Goal: Transaction & Acquisition: Book appointment/travel/reservation

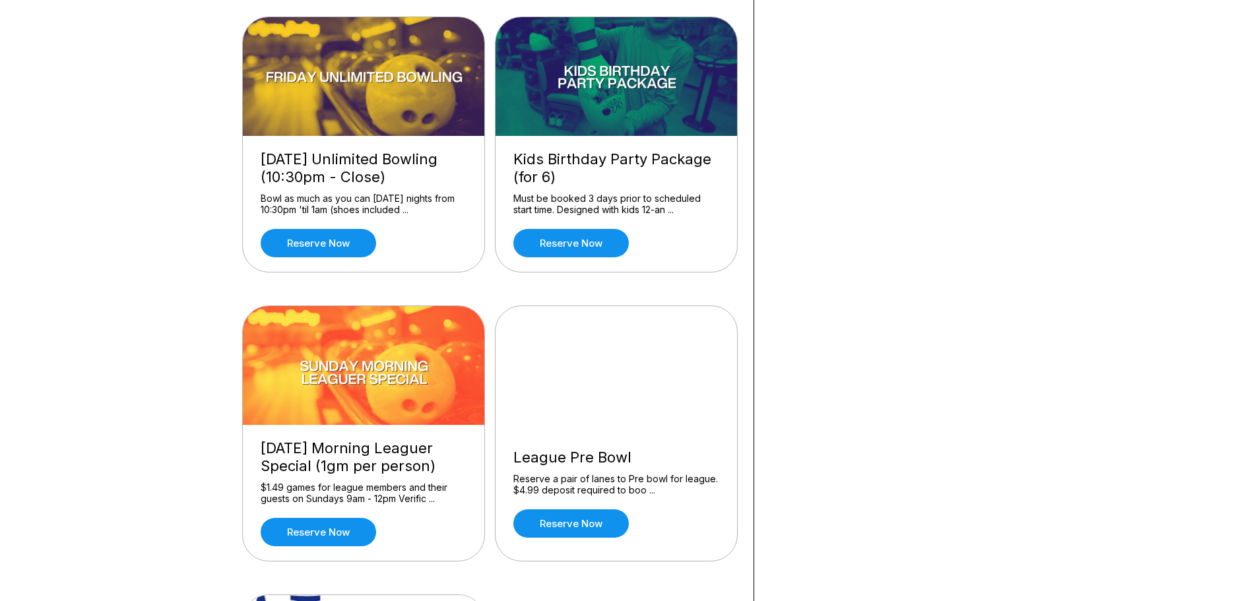
scroll to position [1056, 0]
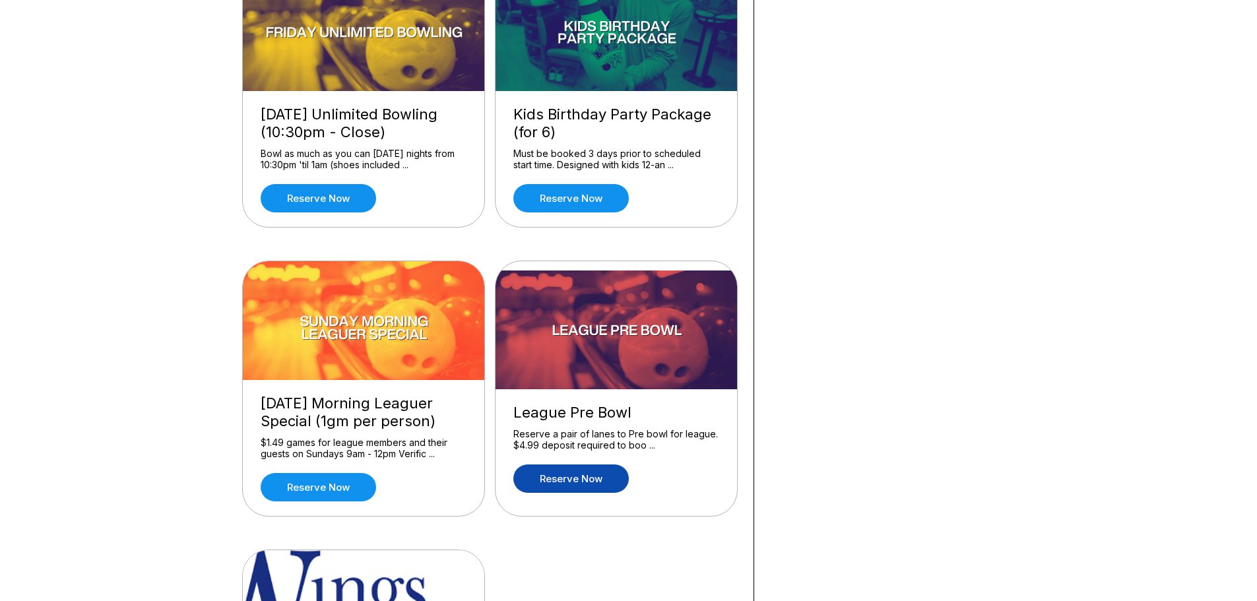
click at [551, 475] on link "Reserve now" at bounding box center [572, 479] width 116 height 28
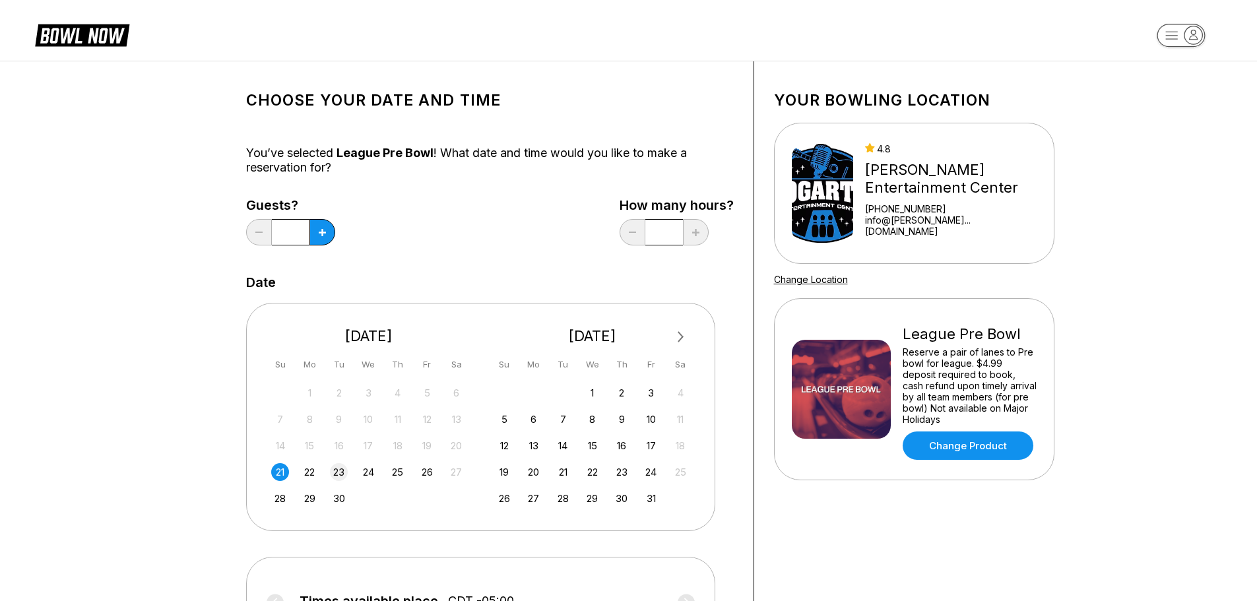
click at [337, 471] on div "23" at bounding box center [339, 472] width 18 height 18
click at [329, 226] on button at bounding box center [323, 232] width 26 height 26
type input "*"
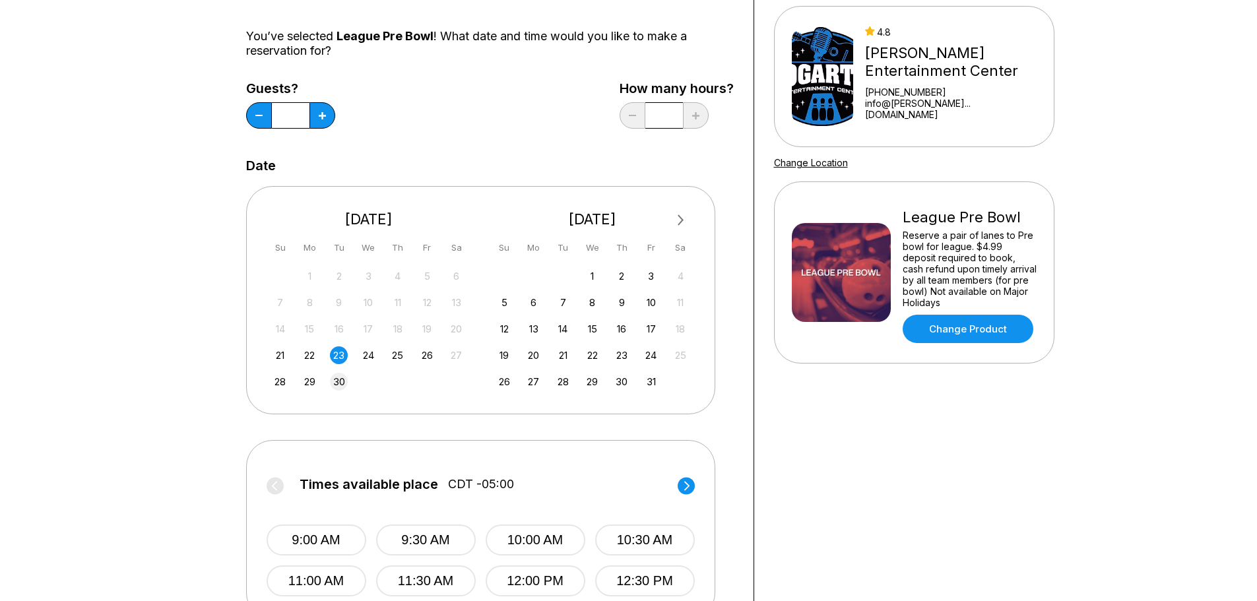
scroll to position [198, 0]
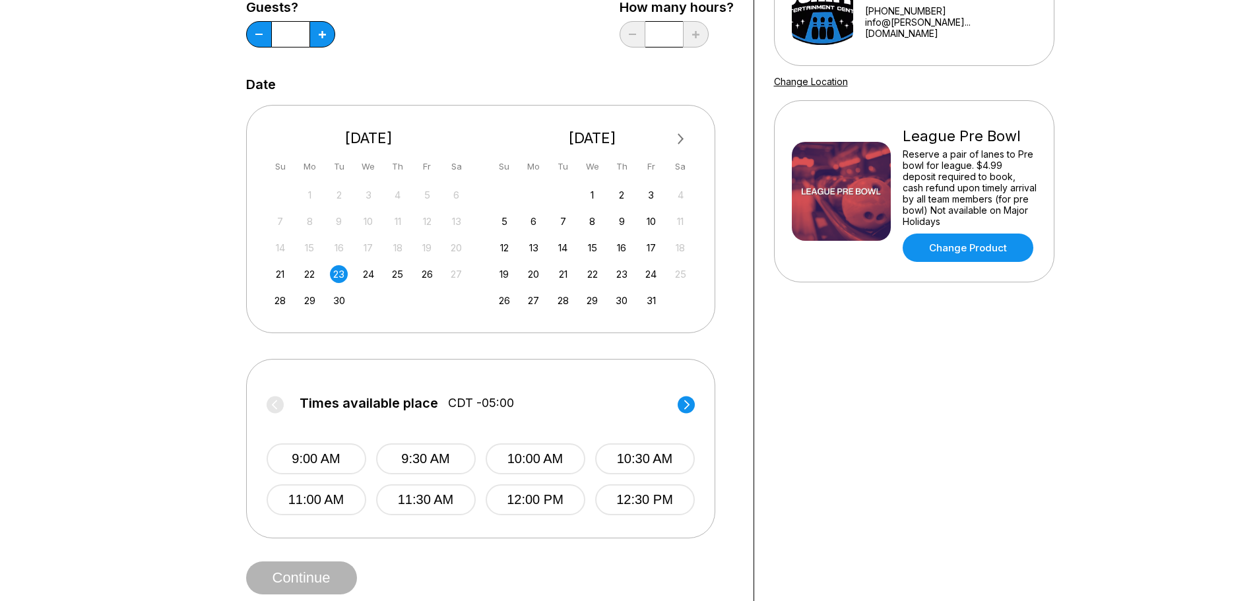
click at [688, 406] on icon at bounding box center [686, 404] width 5 height 9
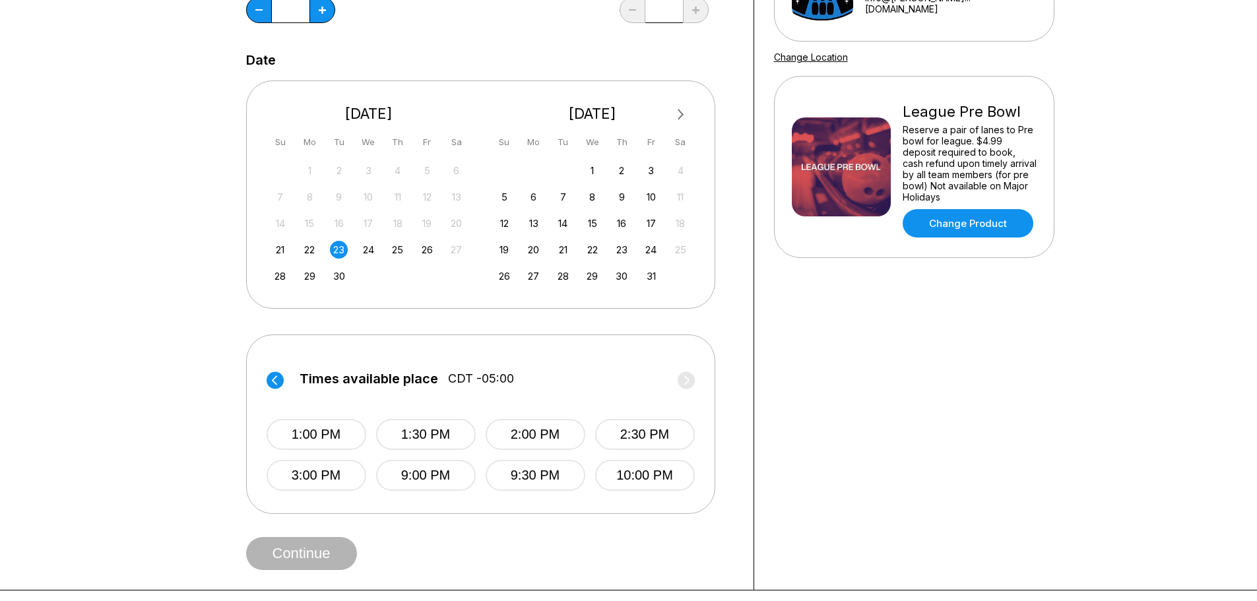
scroll to position [264, 0]
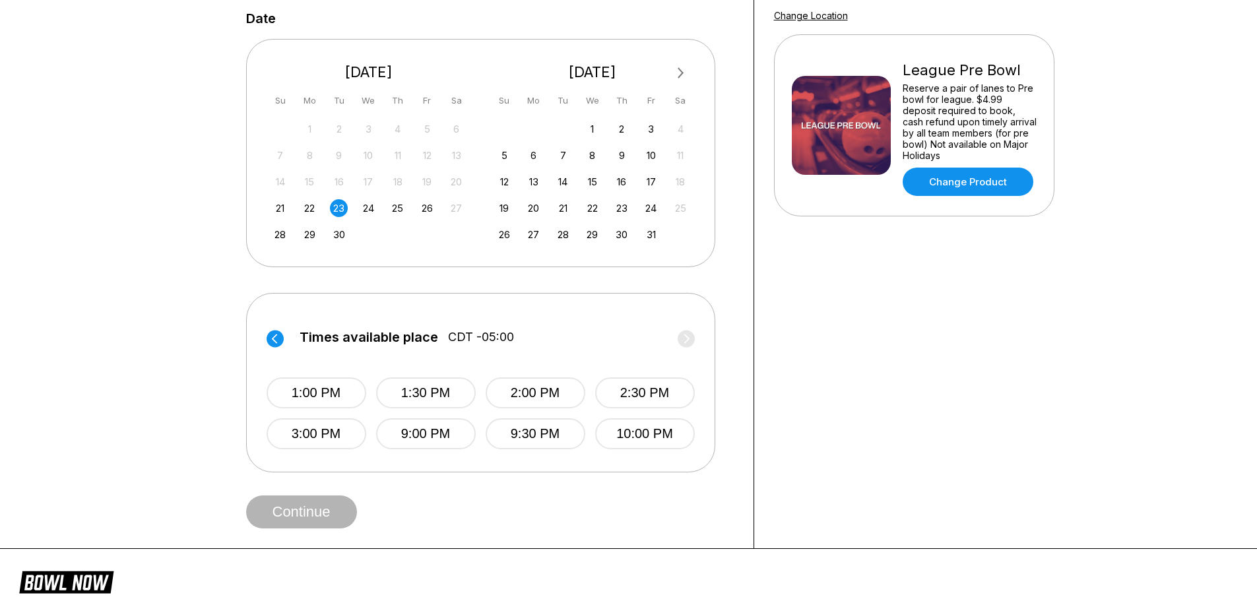
click at [272, 339] on circle at bounding box center [275, 338] width 17 height 17
click at [683, 337] on circle at bounding box center [686, 338] width 17 height 17
